Goal: Information Seeking & Learning: Stay updated

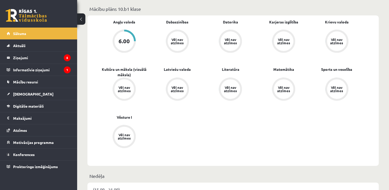
scroll to position [128, 0]
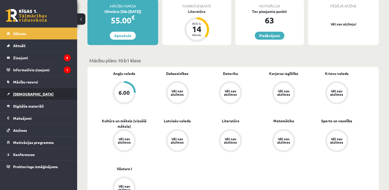
click at [23, 95] on span "[DEMOGRAPHIC_DATA]" at bounding box center [33, 93] width 40 height 5
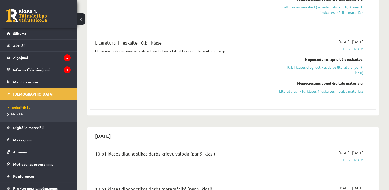
scroll to position [257, 0]
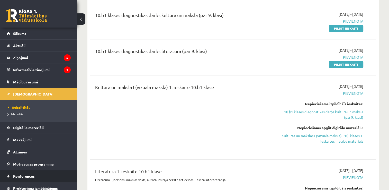
click at [31, 175] on span "Konferences" at bounding box center [24, 175] width 22 height 5
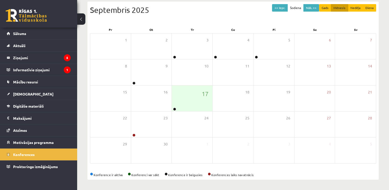
scroll to position [55, 0]
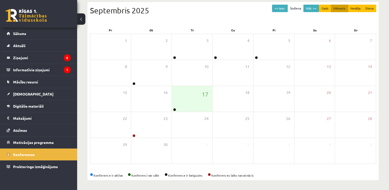
click at [108, 175] on div "Konference ir aktīva Konferenci var sākt Konference ir beigusies Konferences la…" at bounding box center [233, 175] width 286 height 5
click at [29, 154] on span "Konferences" at bounding box center [24, 154] width 22 height 5
click at [196, 101] on div "17" at bounding box center [192, 99] width 41 height 26
click at [21, 34] on span "Sākums" at bounding box center [19, 33] width 13 height 5
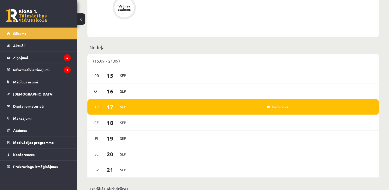
scroll to position [385, 0]
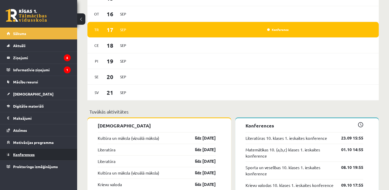
click at [26, 154] on span "Konferences" at bounding box center [24, 154] width 22 height 5
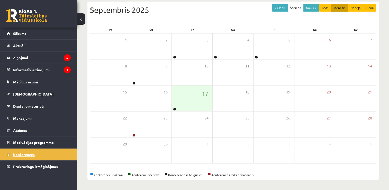
scroll to position [55, 0]
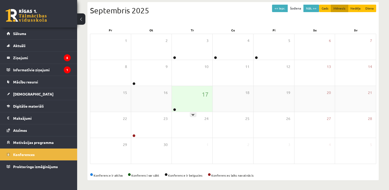
click at [181, 105] on div "17" at bounding box center [192, 99] width 41 height 26
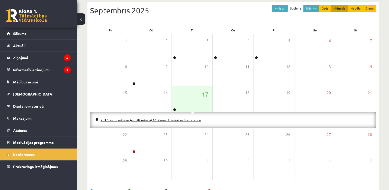
click at [153, 118] on link "Kultūras un mākslas (vizuālā māksla) 10. klases 1. ieskaites konference" at bounding box center [150, 120] width 100 height 4
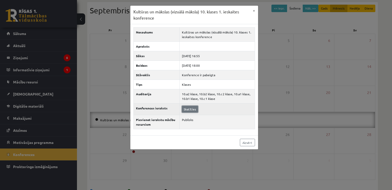
click at [190, 109] on link "Skatīties" at bounding box center [190, 109] width 16 height 7
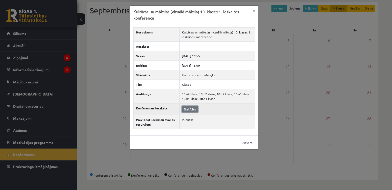
click at [189, 107] on link "Skatīties" at bounding box center [190, 109] width 16 height 7
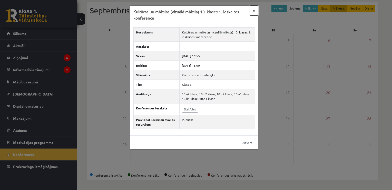
click at [254, 10] on button "×" at bounding box center [254, 11] width 8 height 10
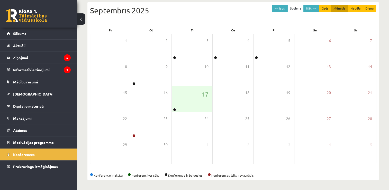
click at [129, 174] on span at bounding box center [129, 174] width 3 height 3
click at [199, 98] on div "17" at bounding box center [192, 99] width 41 height 26
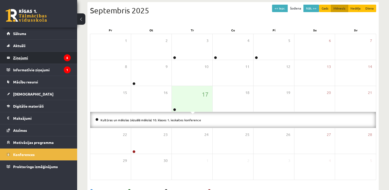
click at [22, 57] on legend "Ziņojumi 5" at bounding box center [42, 58] width 58 height 12
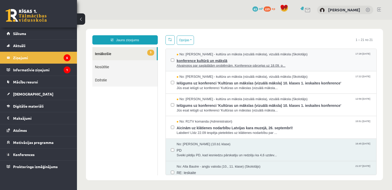
click at [202, 61] on span "konference kultūrā un mākslā" at bounding box center [274, 60] width 195 height 6
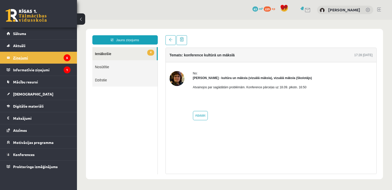
click at [27, 58] on legend "Ziņojumi 5" at bounding box center [42, 58] width 58 height 12
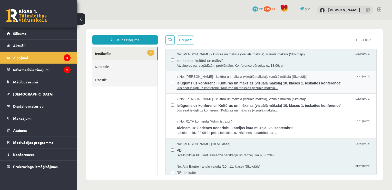
click at [208, 89] on span "Jūs esat ielūgti uz konferenci 'Kultūras un mākslas (vizuālā māksla..." at bounding box center [274, 88] width 195 height 5
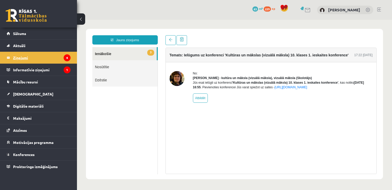
click at [23, 58] on legend "Ziņojumi 4" at bounding box center [42, 58] width 58 height 12
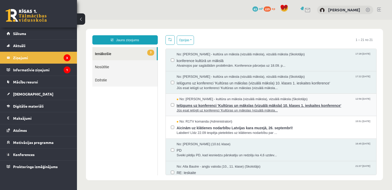
click at [196, 107] on span "Ielūgums uz konferenci 'Kultūras un mākslas (vizuālā māksla) 10. klases 1. iesk…" at bounding box center [274, 104] width 195 height 6
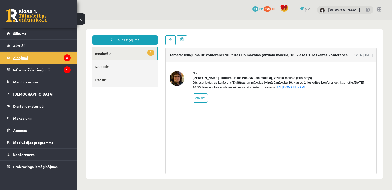
click at [22, 58] on legend "Ziņojumi 3" at bounding box center [42, 58] width 58 height 12
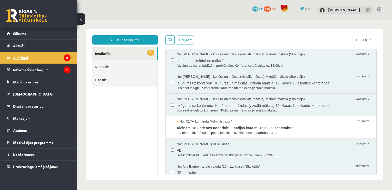
click at [27, 60] on legend "Ziņojumi 2" at bounding box center [42, 58] width 58 height 12
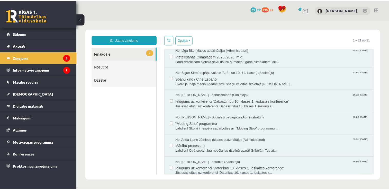
scroll to position [257, 0]
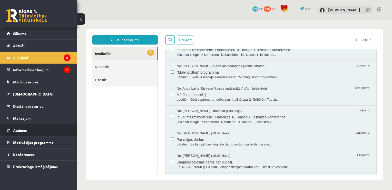
click at [21, 131] on span "Atzīmes" at bounding box center [20, 130] width 14 height 5
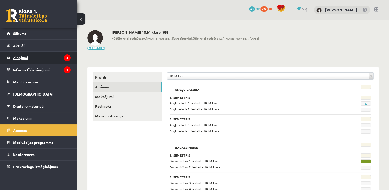
click at [19, 59] on legend "Ziņojumi 2" at bounding box center [42, 58] width 58 height 12
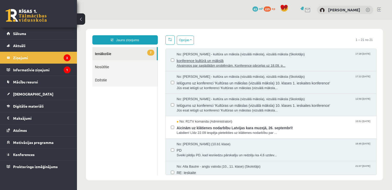
click at [206, 66] on span "Atvainojos par sagādātām problēmām. Konference pārceļas uz 18.09. p..." at bounding box center [274, 65] width 195 height 5
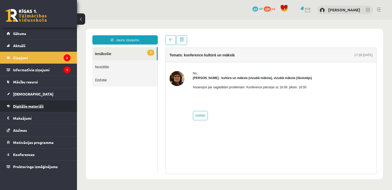
click at [31, 106] on span "Digitālie materiāli" at bounding box center [28, 106] width 31 height 5
